Goal: Information Seeking & Learning: Check status

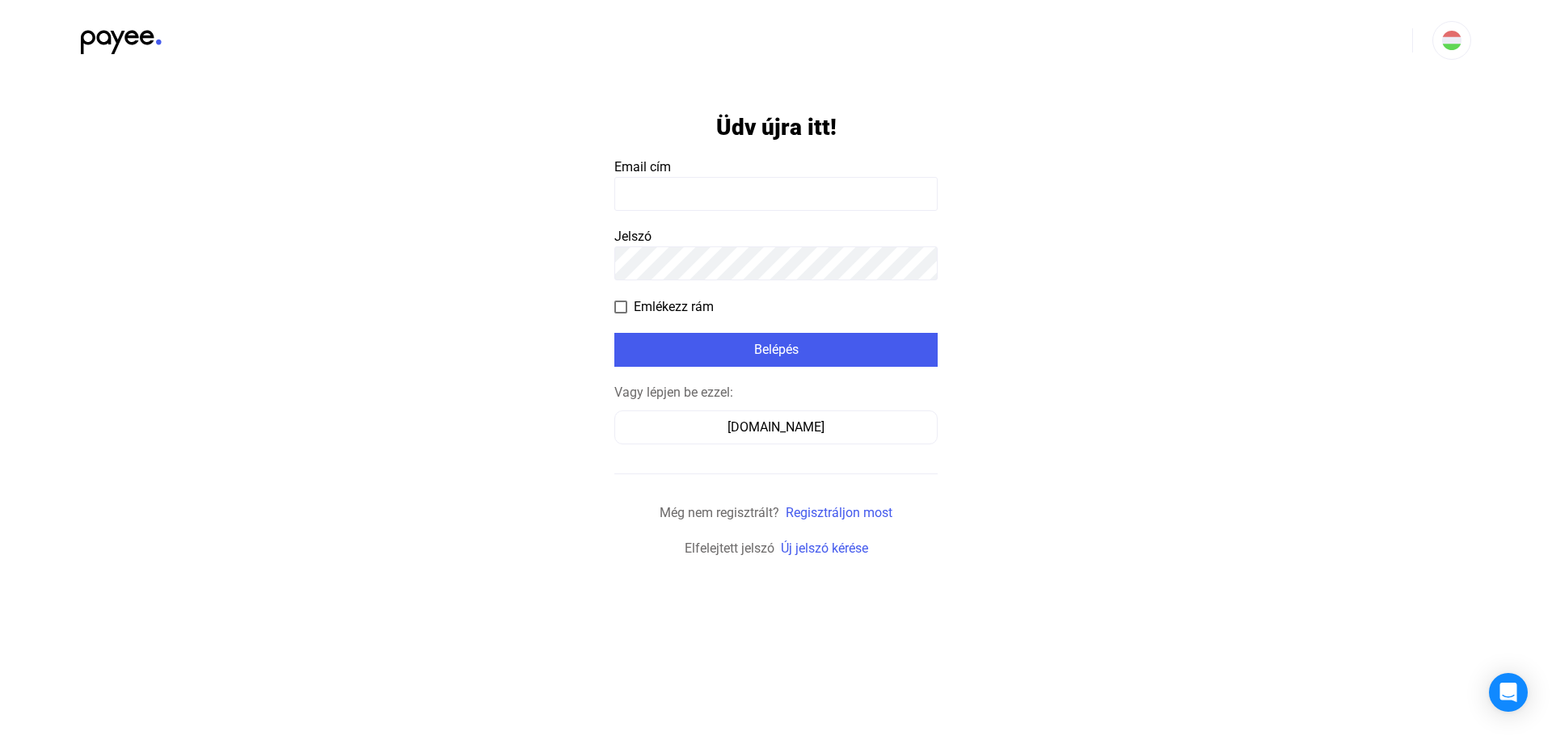
click at [725, 207] on input at bounding box center [775, 194] width 323 height 34
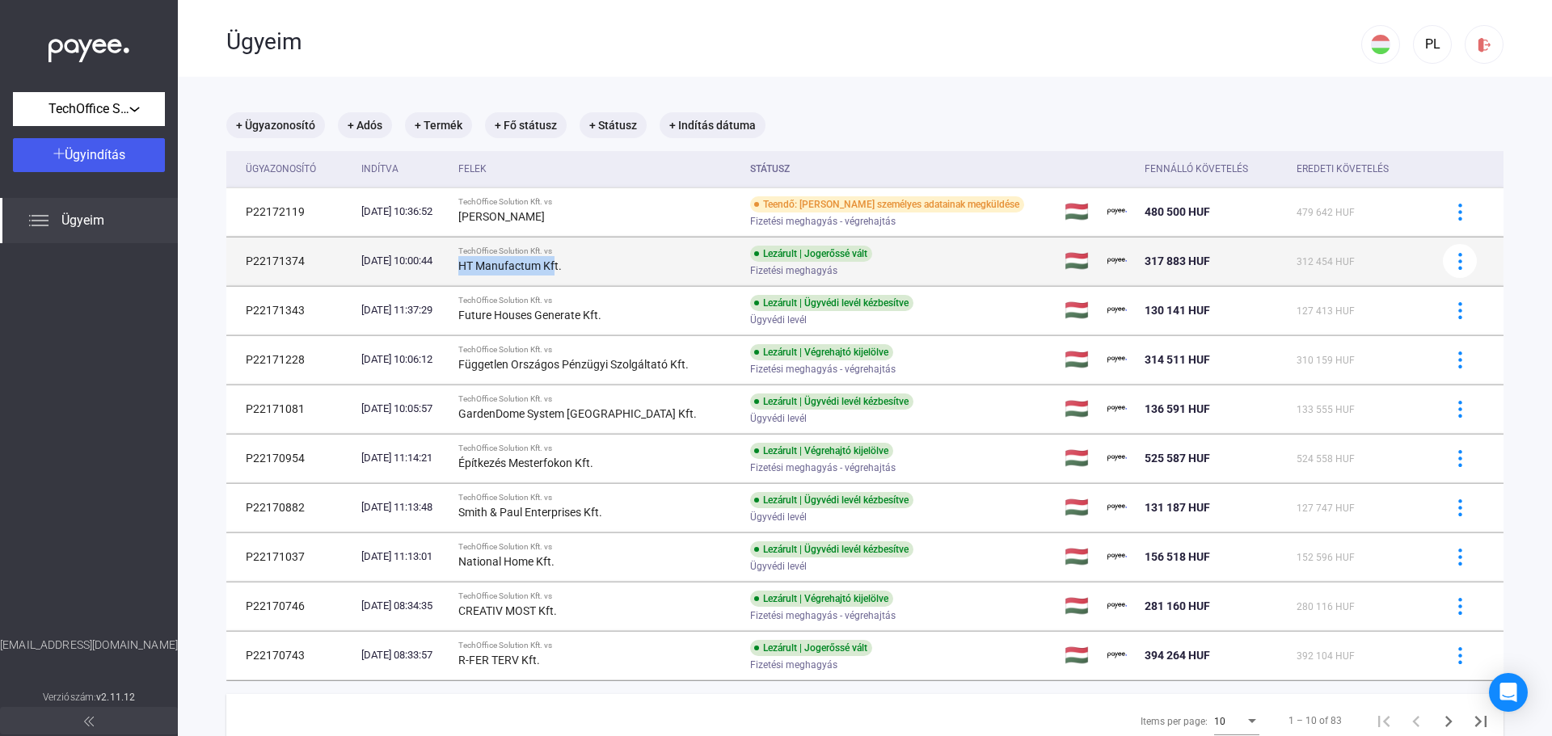
drag, startPoint x: 489, startPoint y: 266, endPoint x: 580, endPoint y: 267, distance: 90.5
click at [562, 267] on strong "HT Manufactum Kft." at bounding box center [509, 266] width 103 height 13
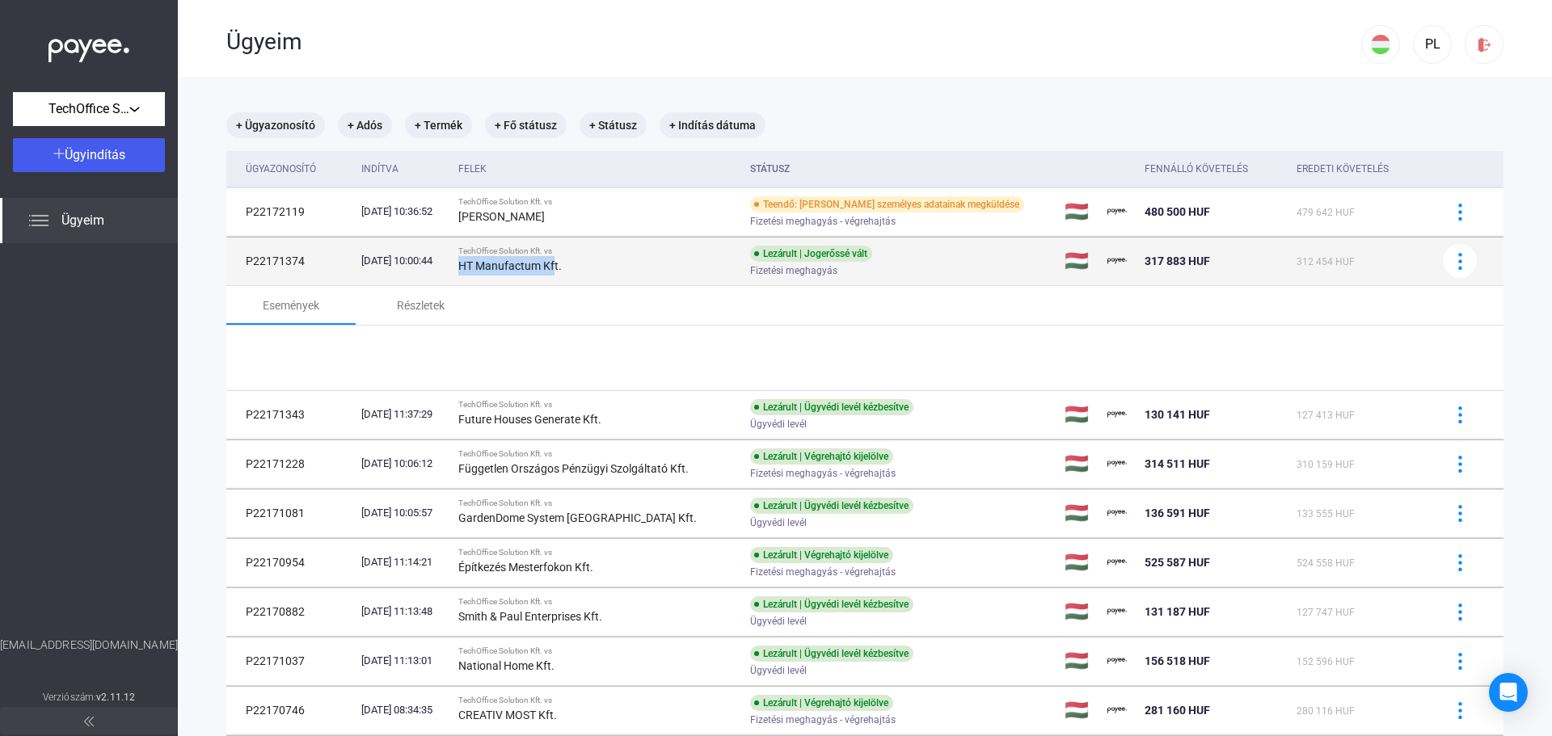
click at [562, 267] on strong "HT Manufactum Kft." at bounding box center [509, 266] width 103 height 13
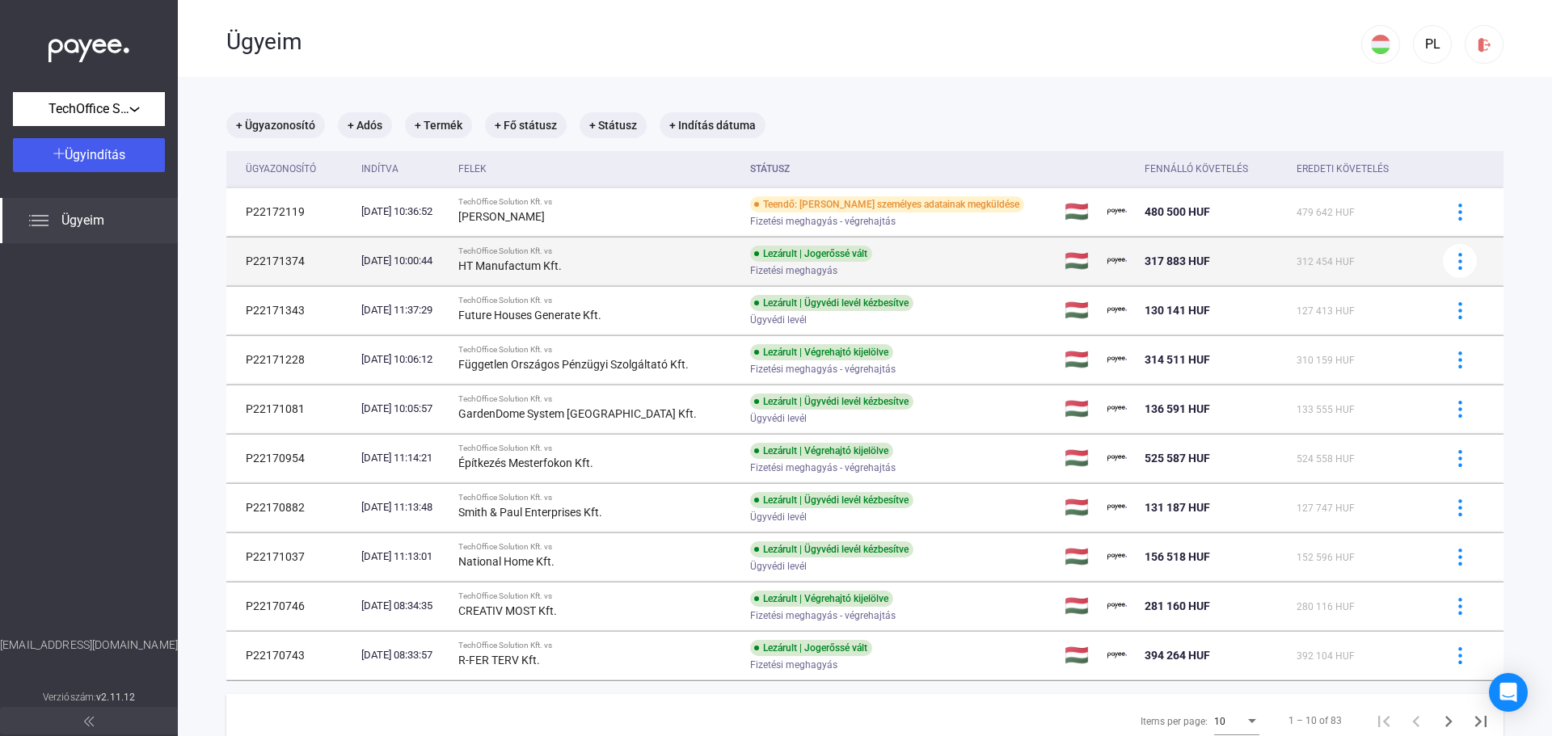
click at [593, 264] on div "HT Manufactum Kft." at bounding box center [597, 265] width 279 height 19
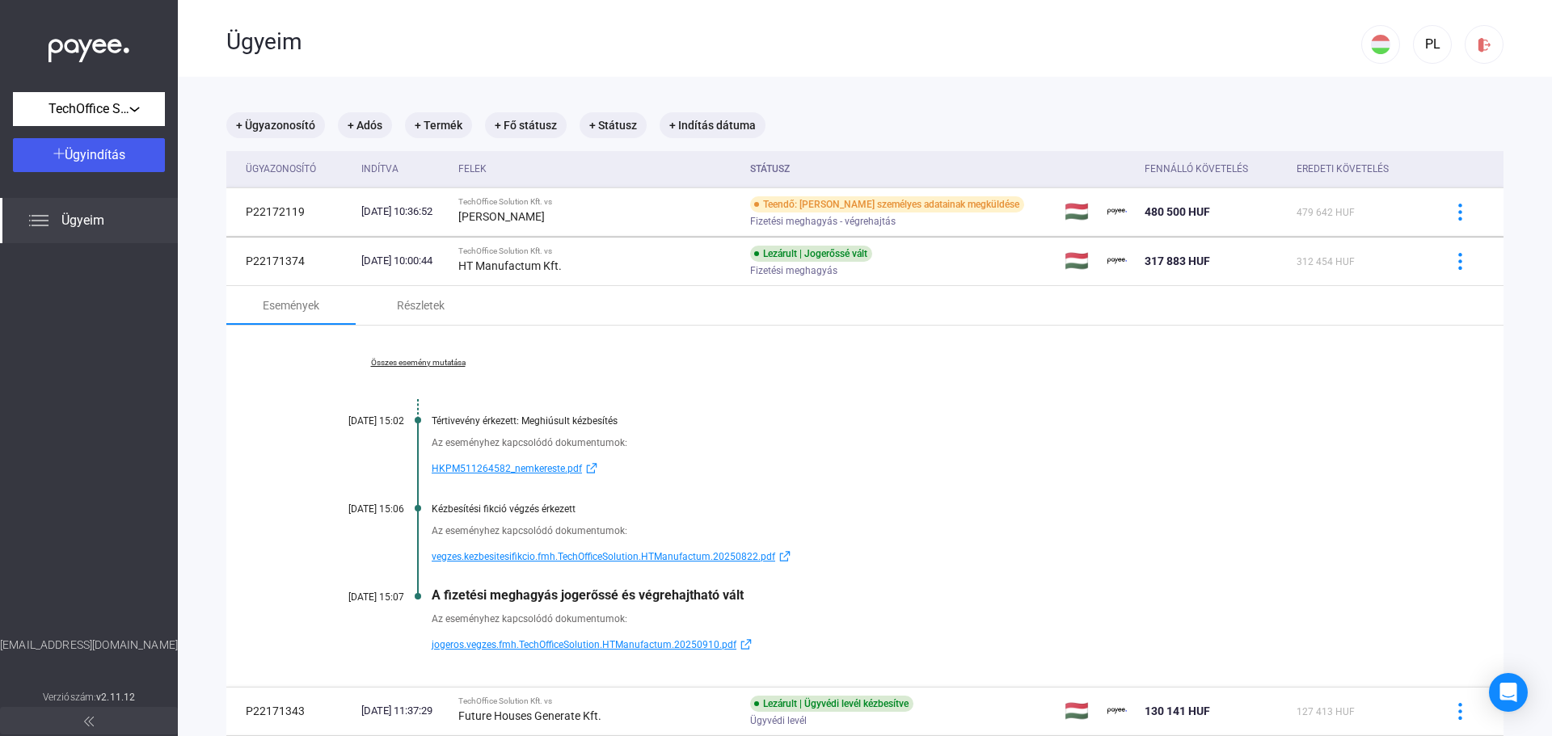
click at [94, 219] on span "Ügyeim" at bounding box center [82, 220] width 43 height 19
click at [265, 129] on mat-chip "+ Ügyazonosító" at bounding box center [275, 125] width 99 height 26
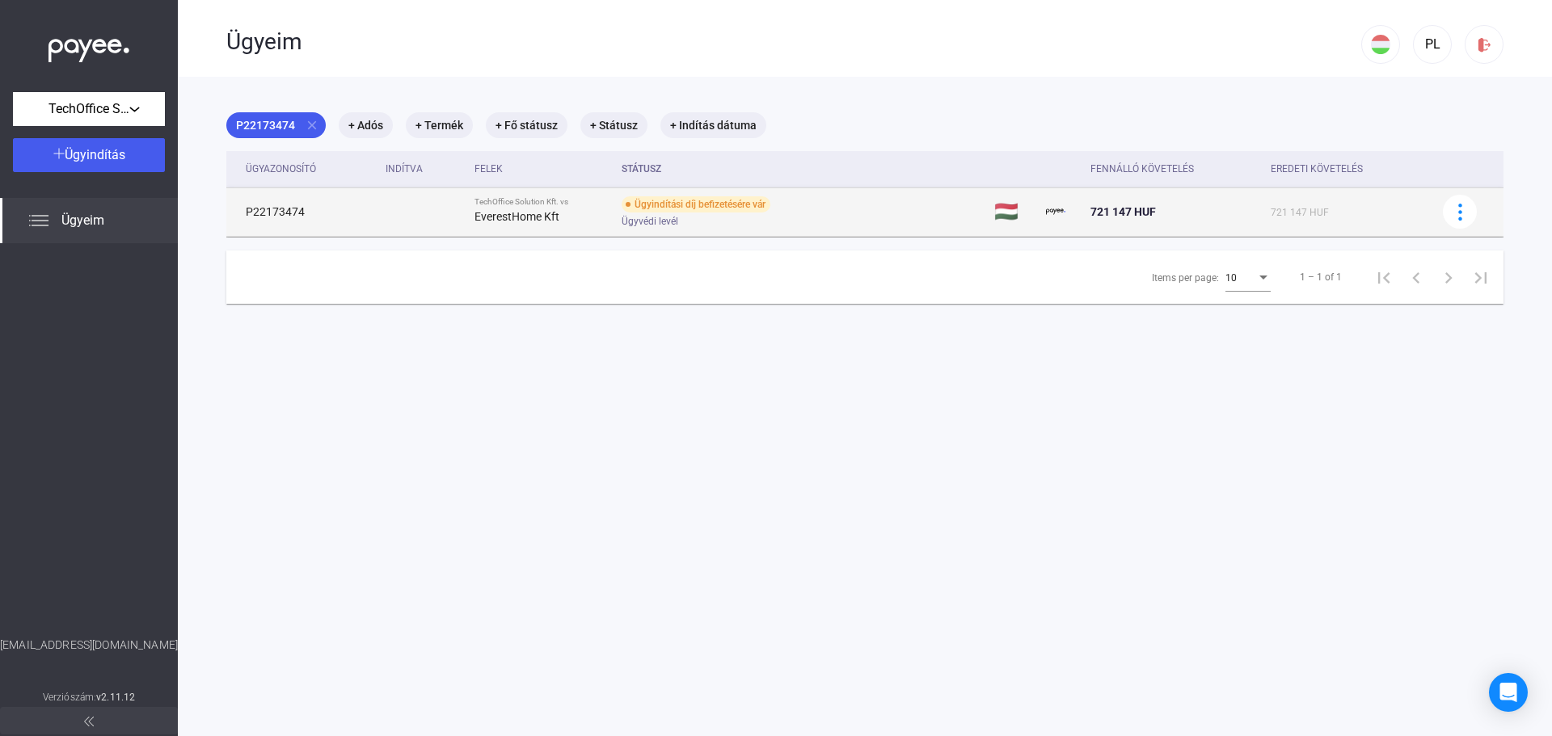
click at [829, 204] on div "Ügyindítási díj befizetésére vár Ügyvédi levél" at bounding box center [751, 212] width 258 height 32
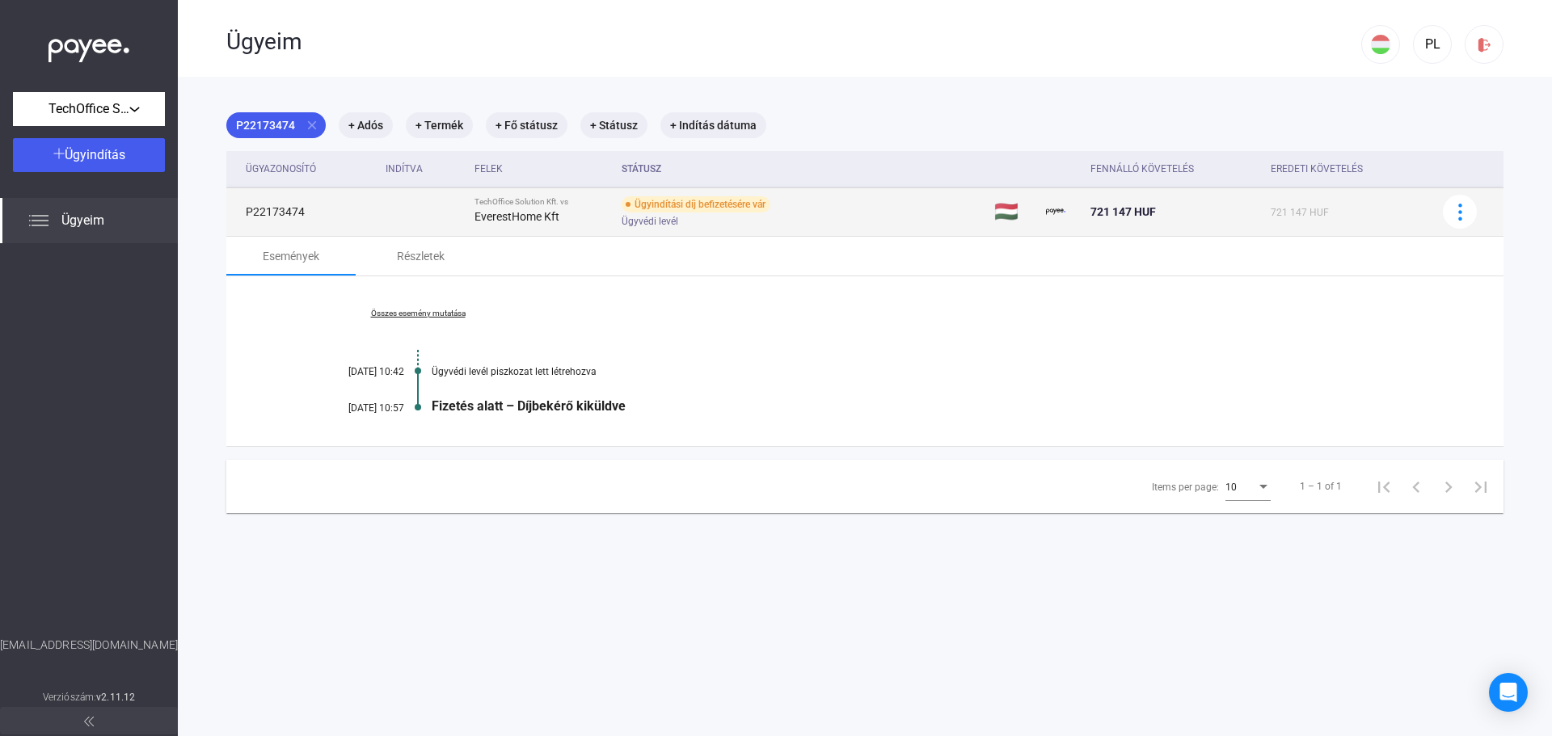
drag, startPoint x: 306, startPoint y: 213, endPoint x: 524, endPoint y: 214, distance: 218.3
click at [524, 214] on tr "P22173474 TechOffice Solution Kft. vs EverestHome Kft Ügyindítási díj befizetés…" at bounding box center [864, 212] width 1277 height 49
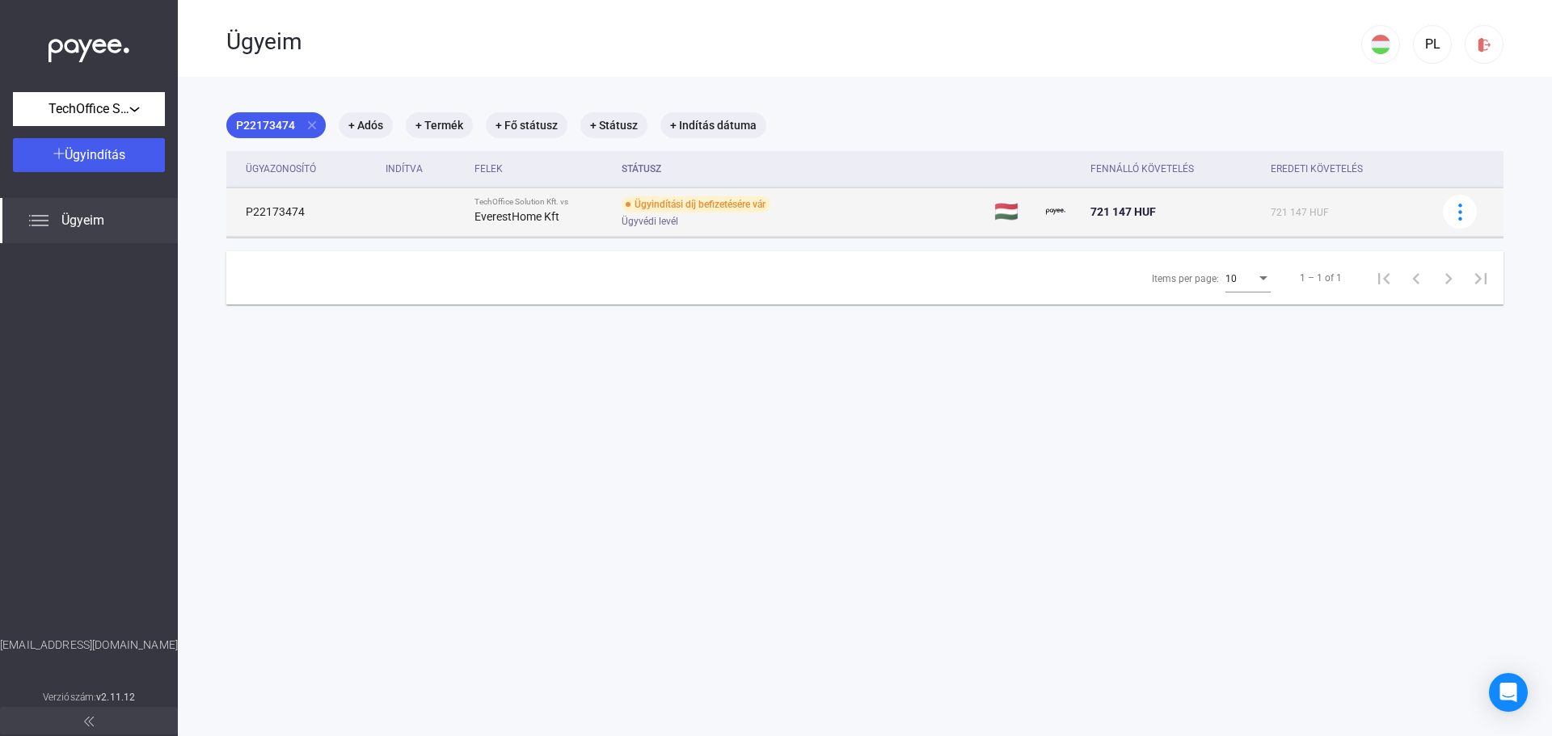
click at [582, 215] on div "EverestHome Kft" at bounding box center [542, 216] width 134 height 19
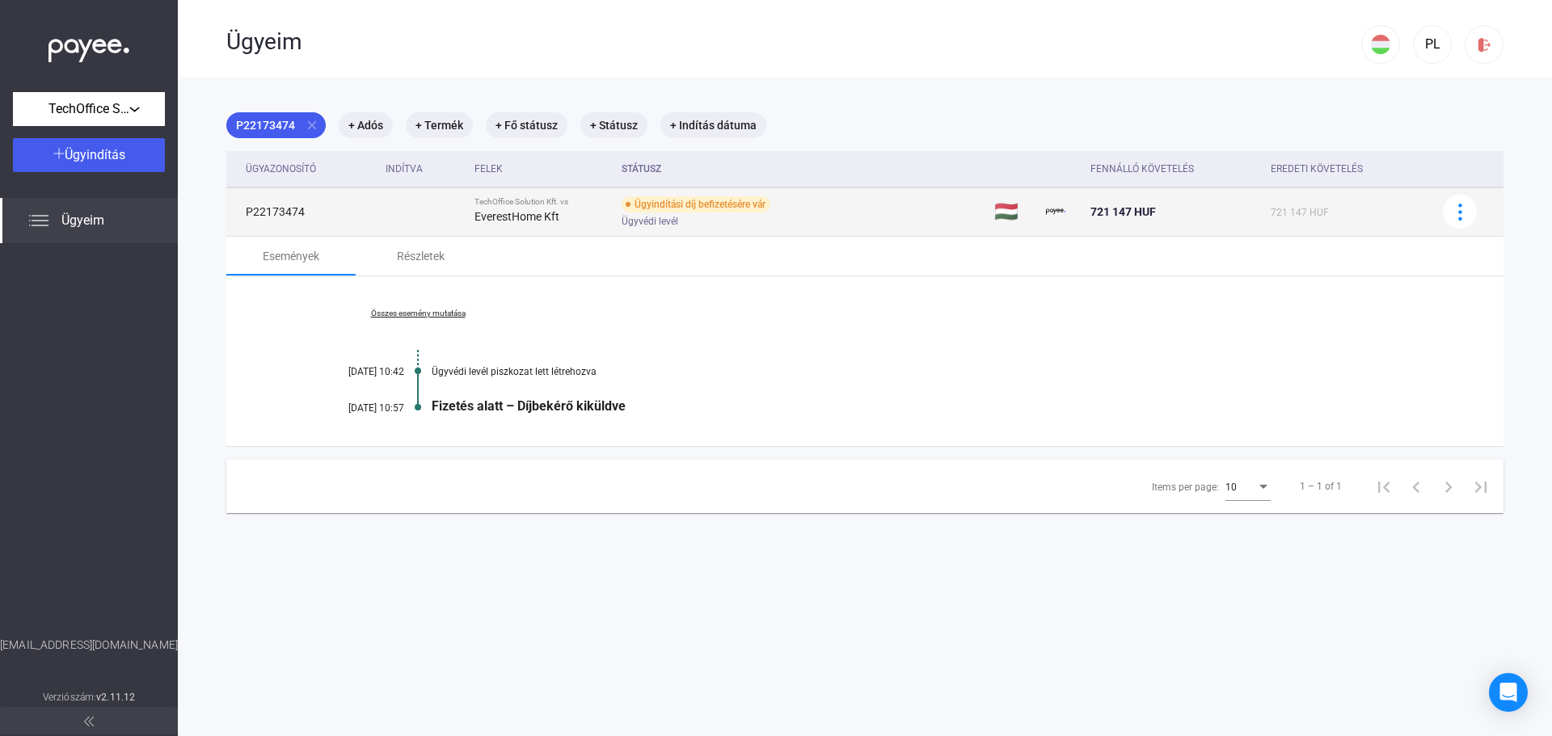
drag, startPoint x: 563, startPoint y: 219, endPoint x: 473, endPoint y: 211, distance: 90.1
click at [475, 211] on div "EverestHome Kft" at bounding box center [542, 216] width 134 height 19
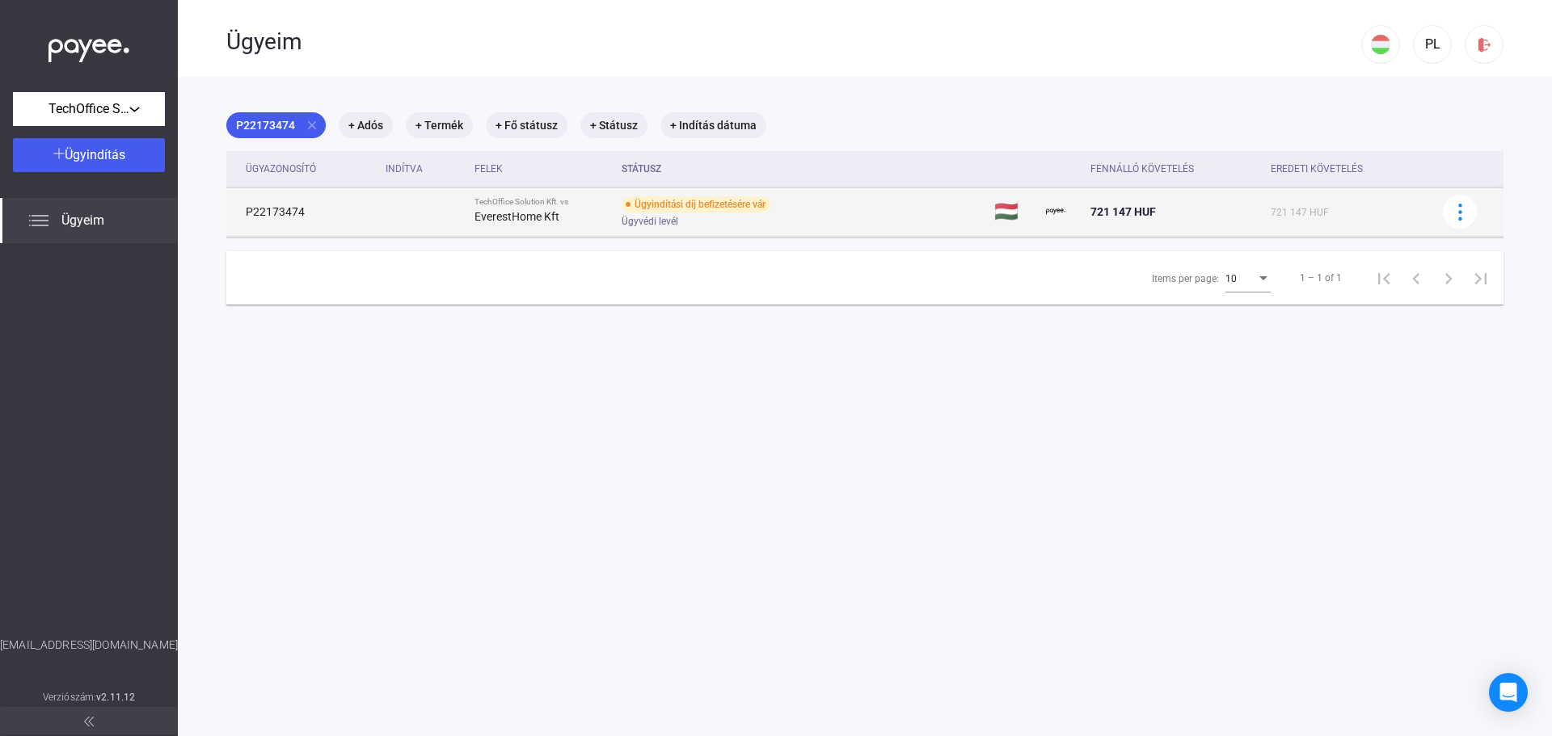
copy strong "EverestHome Kft"
